Goal: Check status: Check status

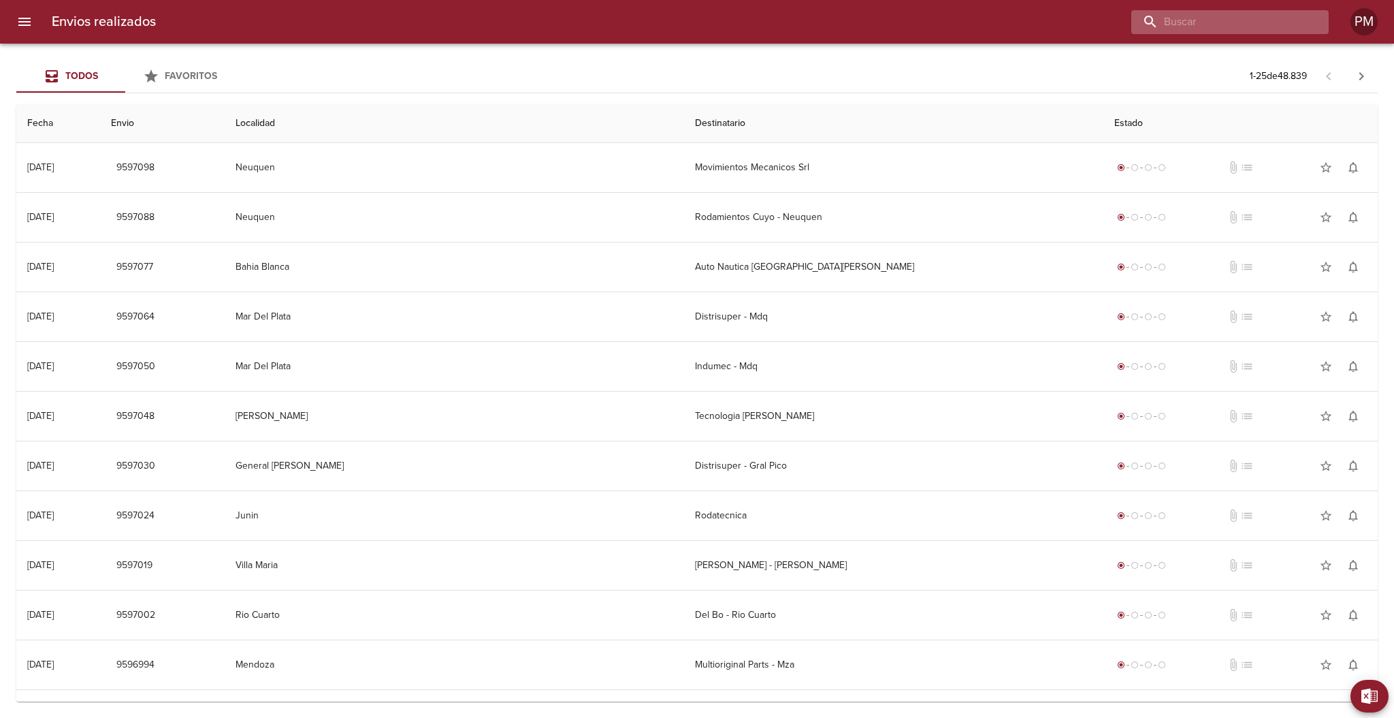
click at [1251, 21] on input "buscar" at bounding box center [1219, 22] width 174 height 24
type input "raizen"
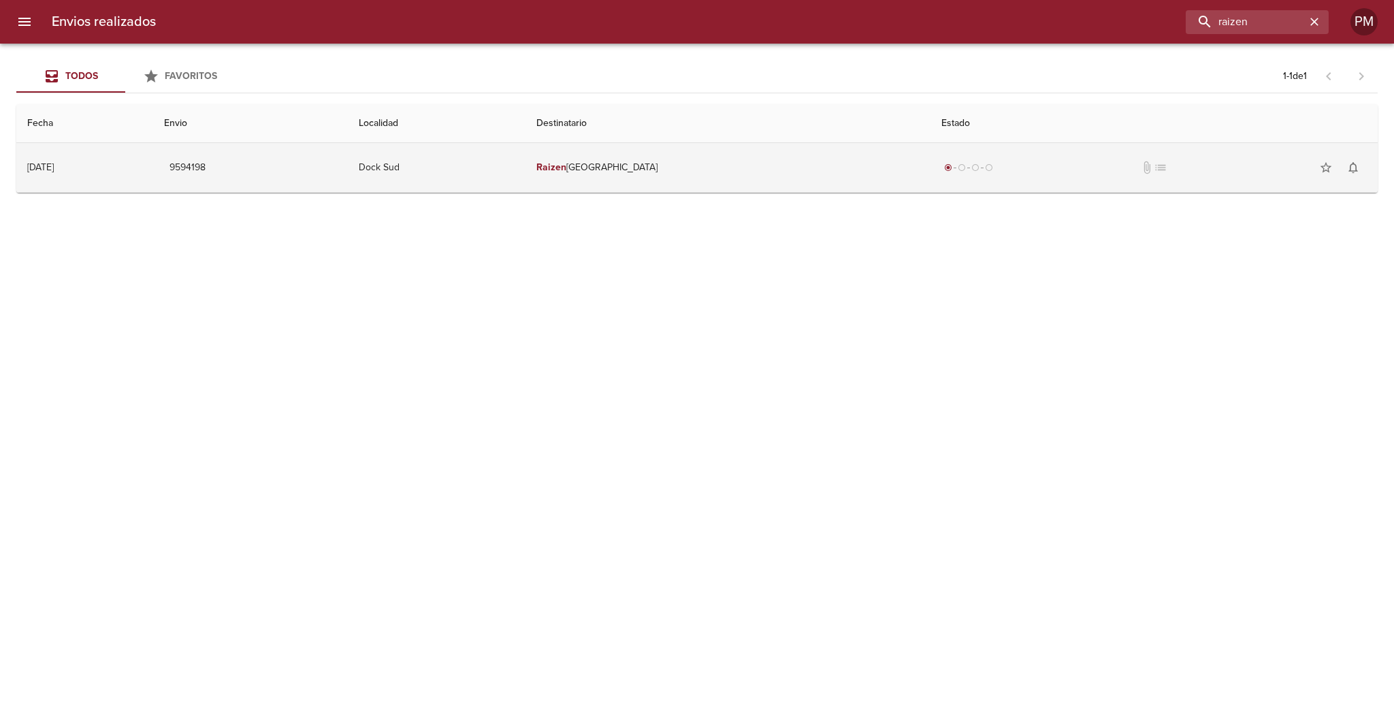
click at [566, 172] on em "Raizen" at bounding box center [551, 167] width 30 height 12
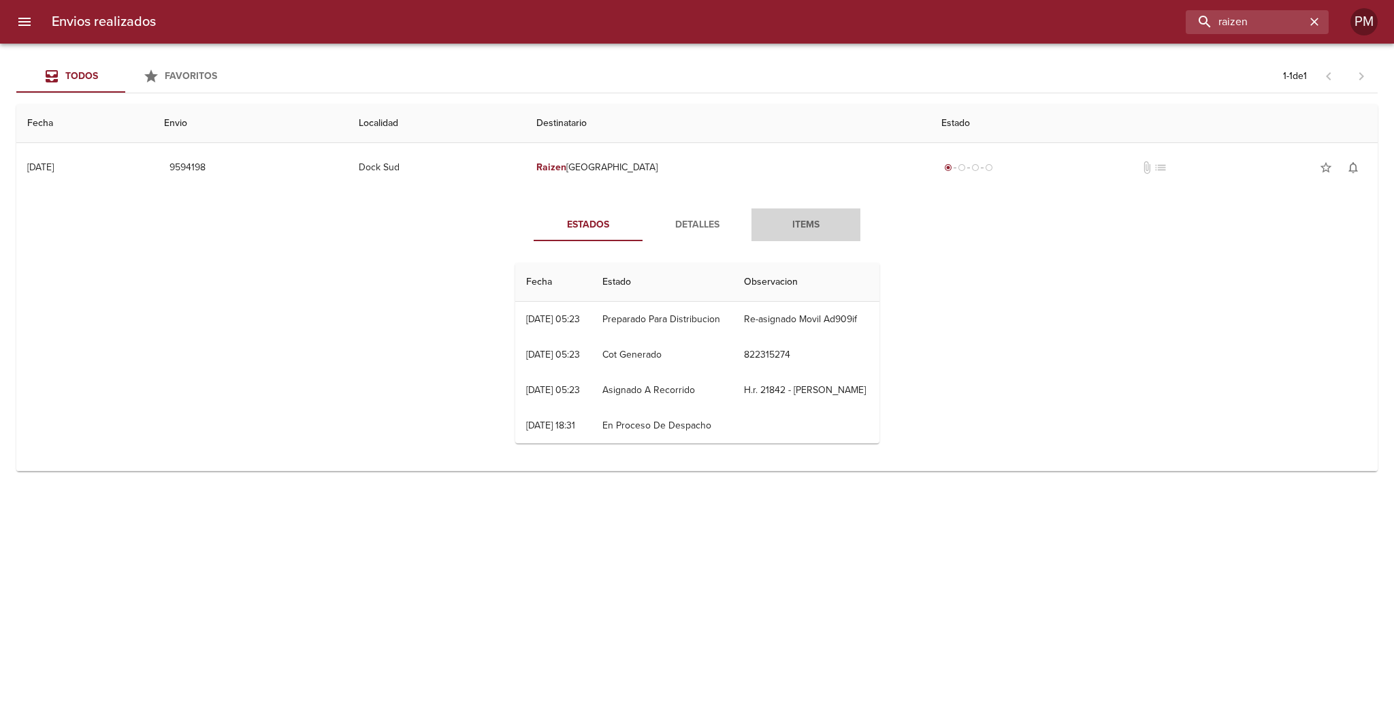
click at [820, 225] on span "Items" at bounding box center [806, 224] width 93 height 17
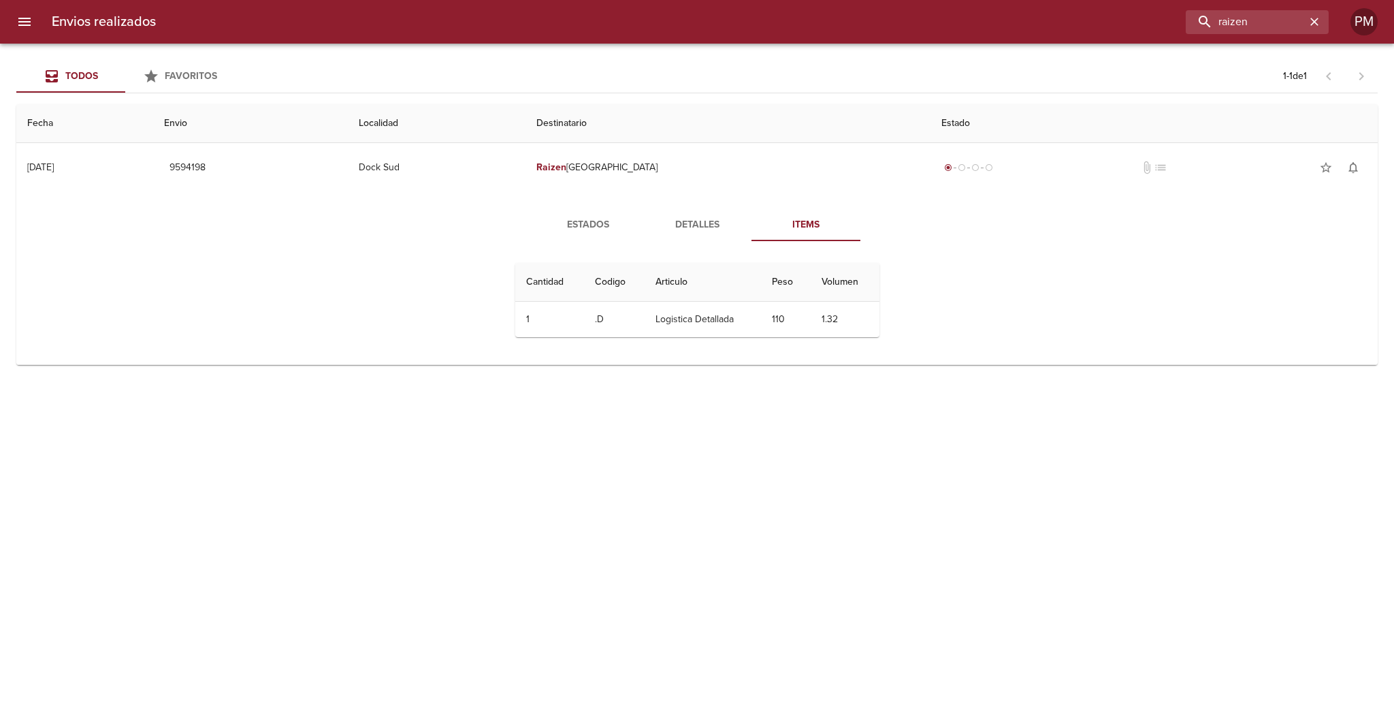
click at [711, 232] on span "Detalles" at bounding box center [697, 224] width 93 height 17
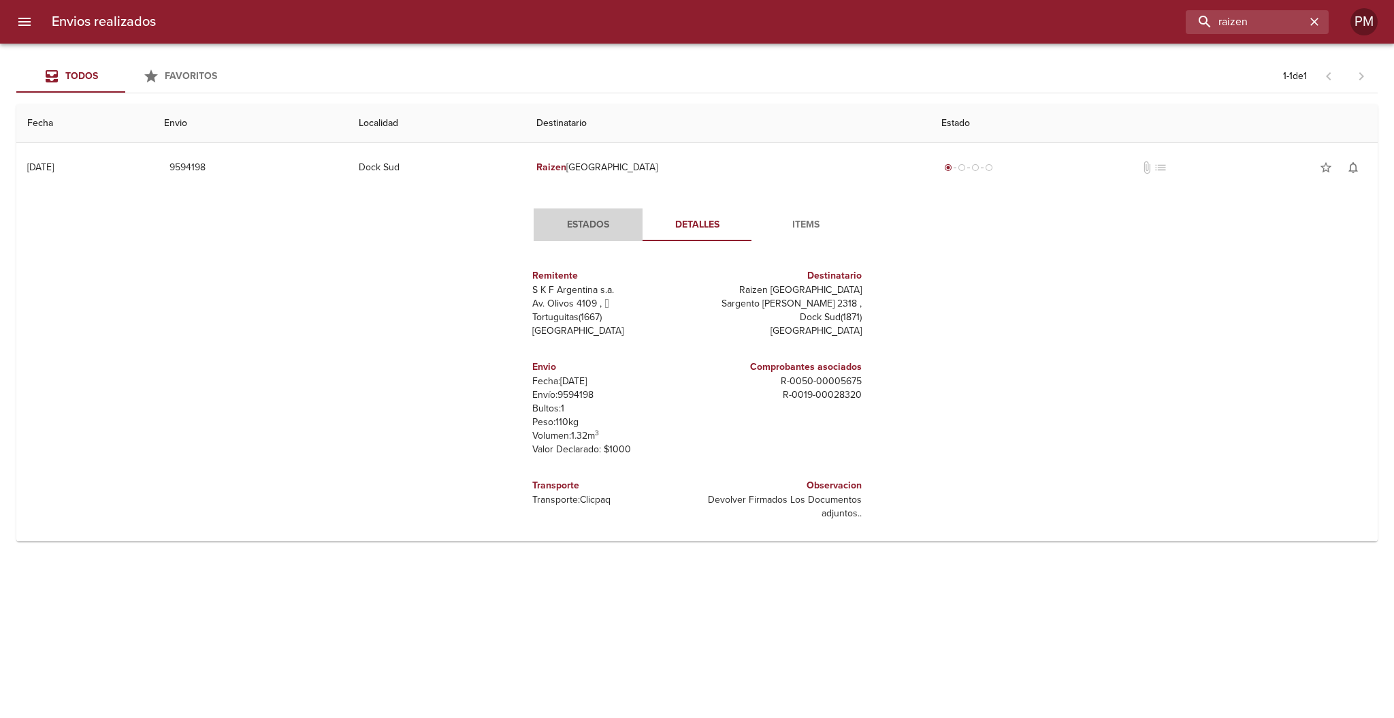
click at [605, 227] on span "Estados" at bounding box center [588, 224] width 93 height 17
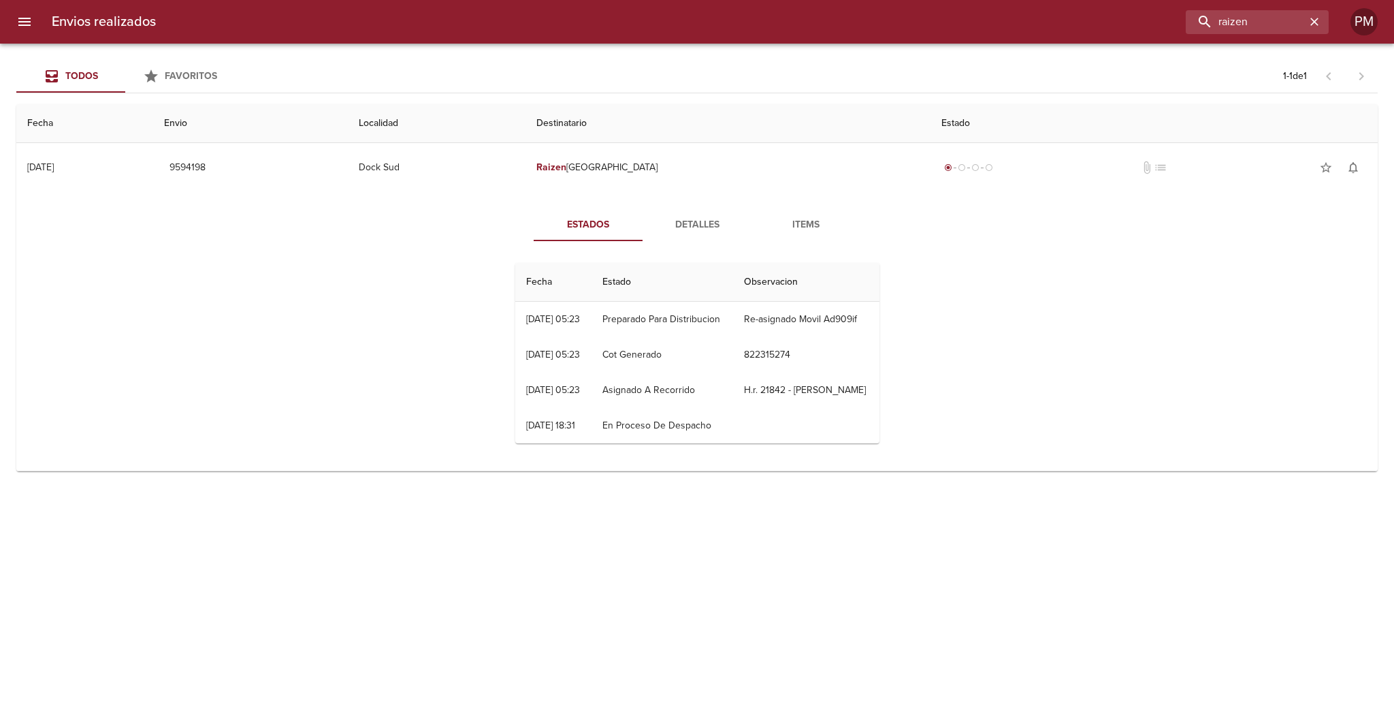
click at [697, 225] on span "Detalles" at bounding box center [697, 224] width 93 height 17
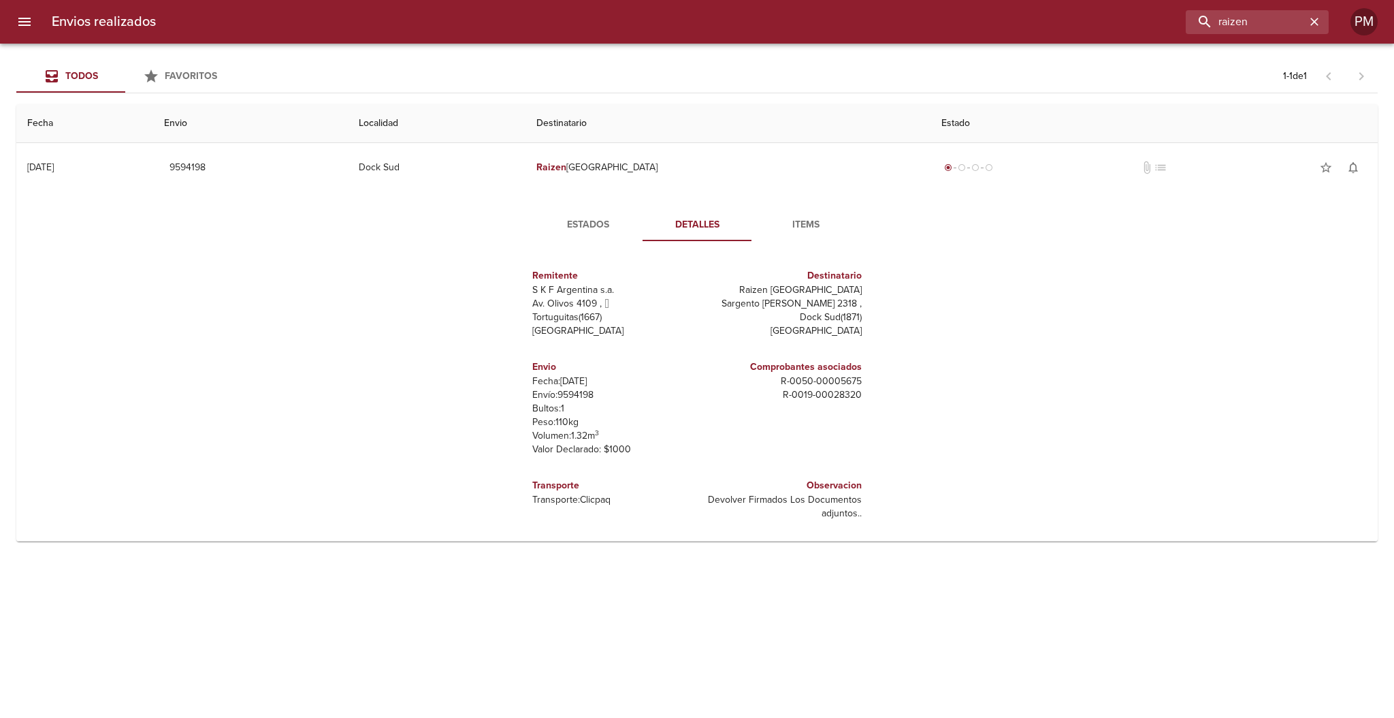
click at [606, 229] on span "Estados" at bounding box center [588, 224] width 93 height 17
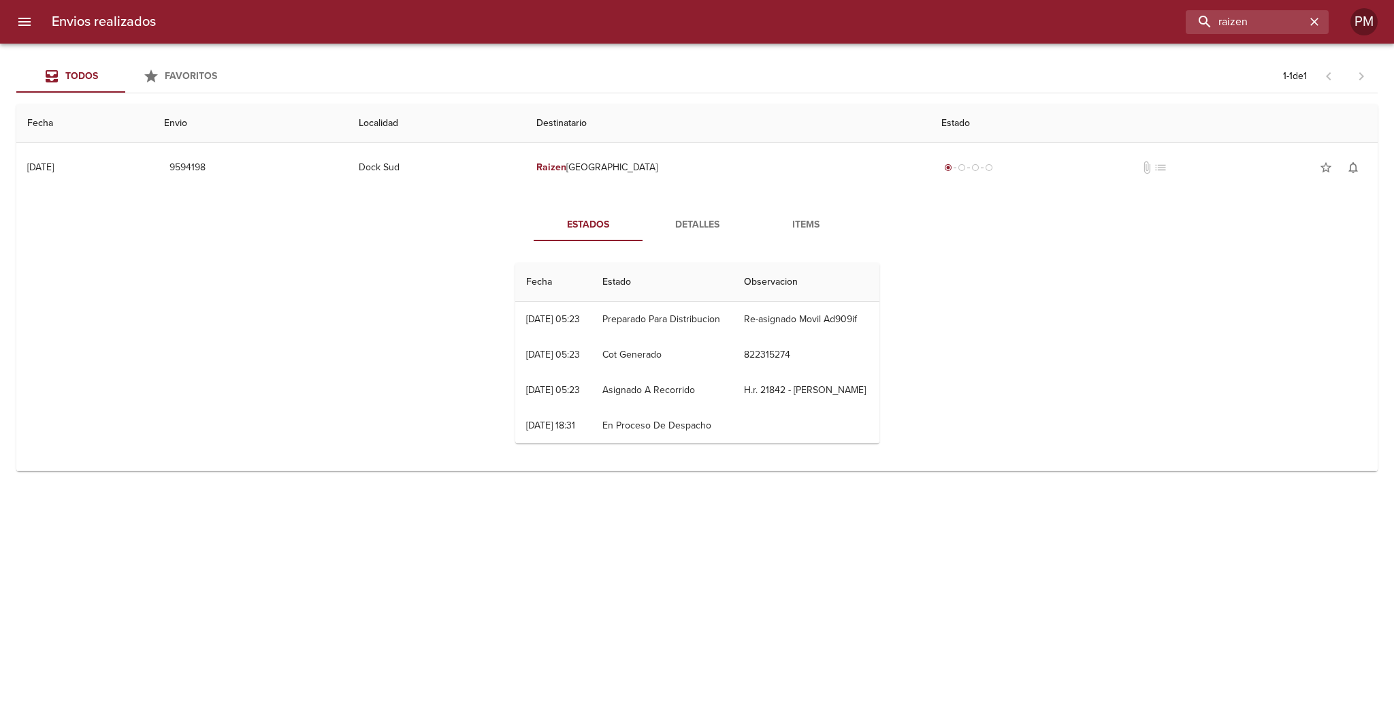
click at [703, 223] on span "Detalles" at bounding box center [697, 224] width 93 height 17
